Goal: Transaction & Acquisition: Purchase product/service

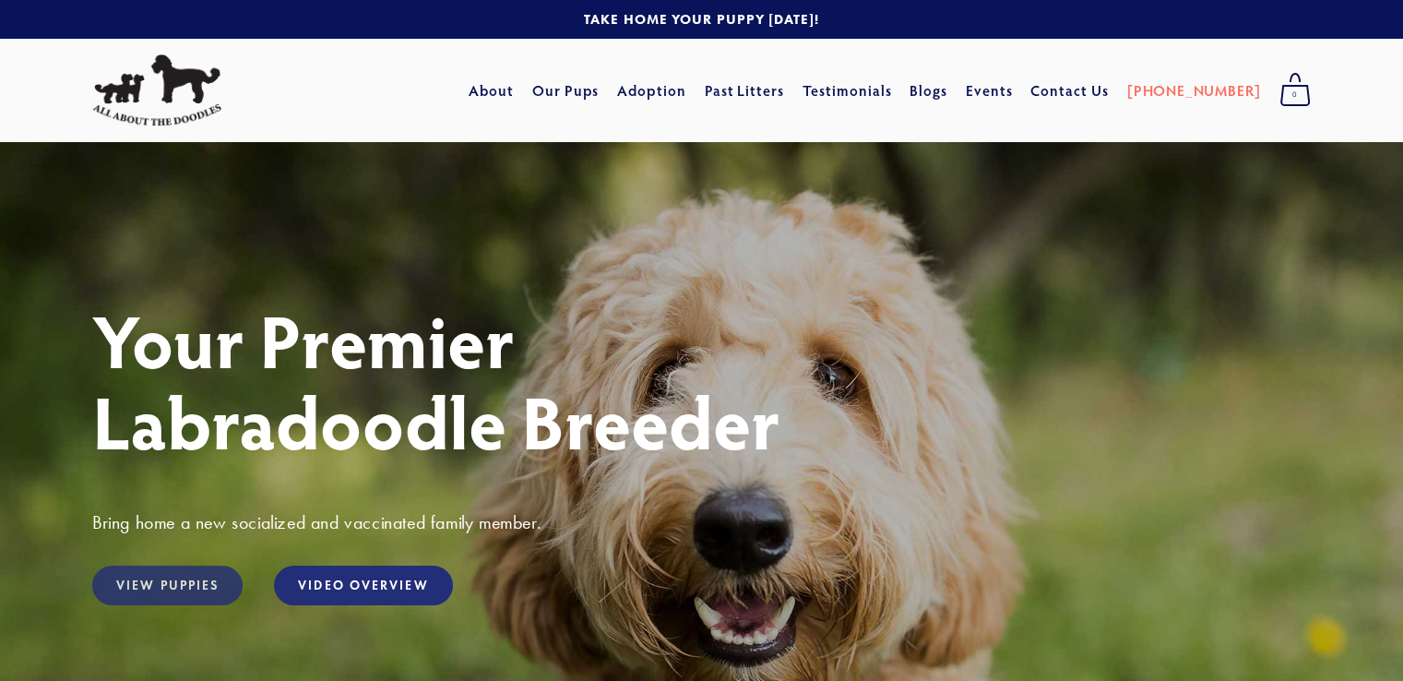
click at [161, 584] on link "View Puppies" at bounding box center [167, 586] width 150 height 40
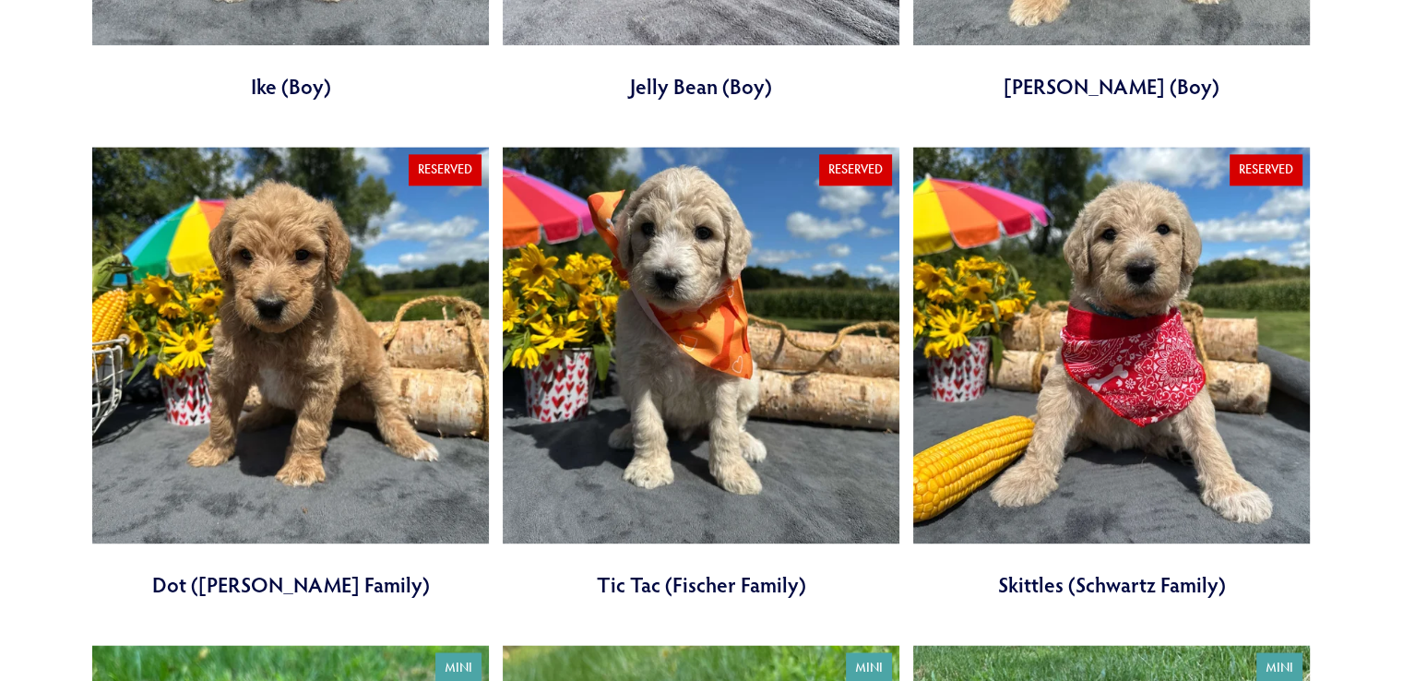
scroll to position [2676, 0]
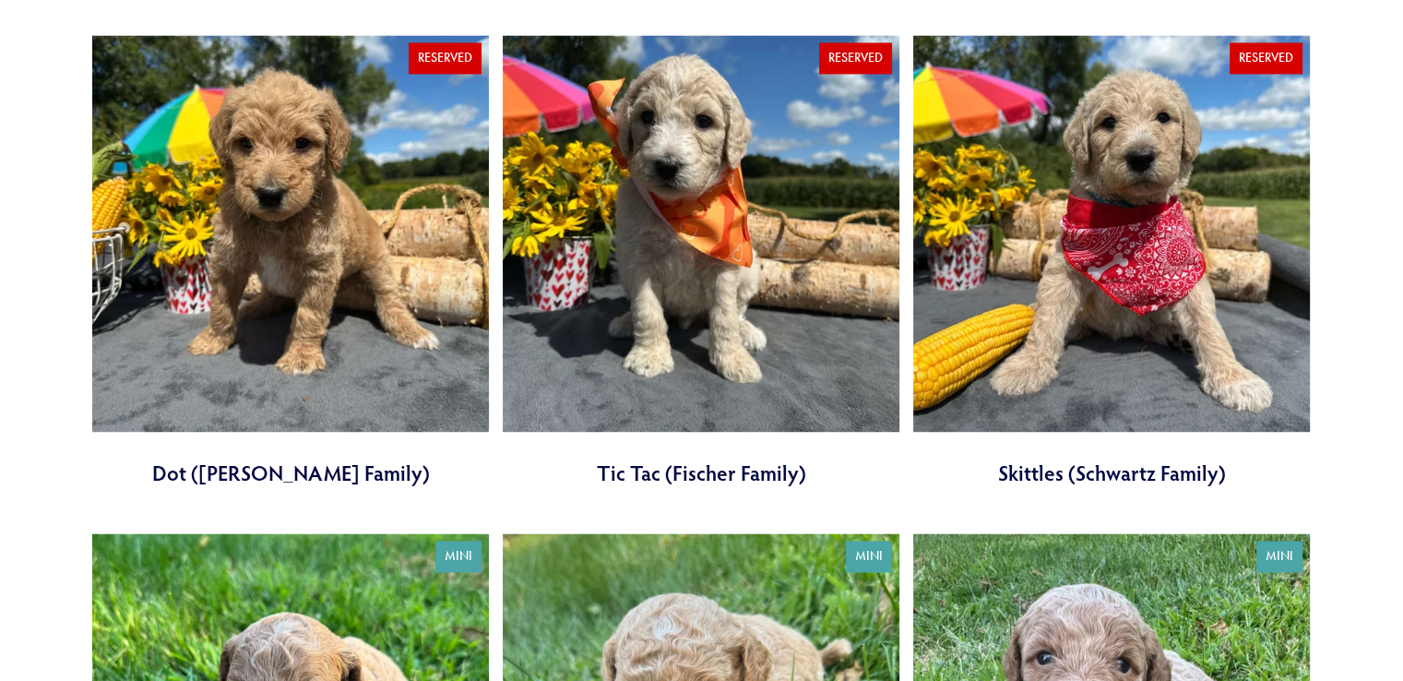
click at [693, 469] on link at bounding box center [701, 261] width 397 height 452
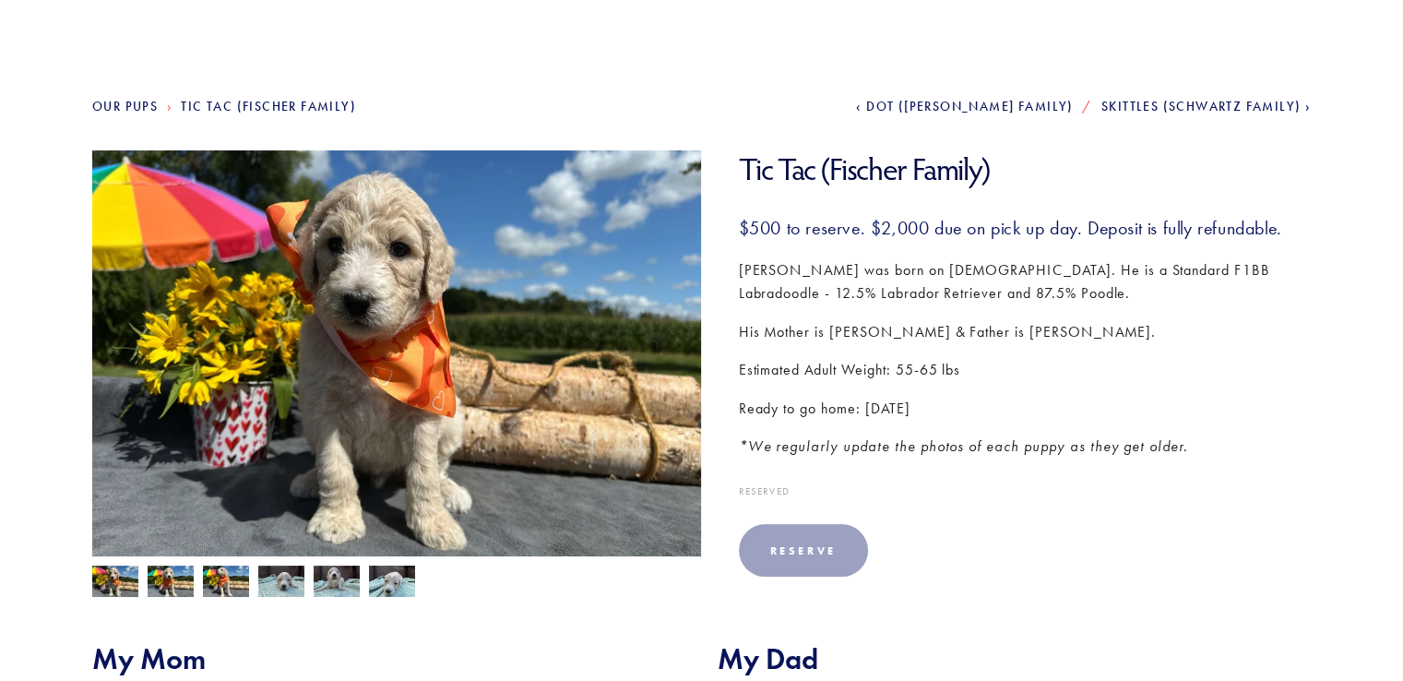
scroll to position [185, 0]
